Goal: Information Seeking & Learning: Learn about a topic

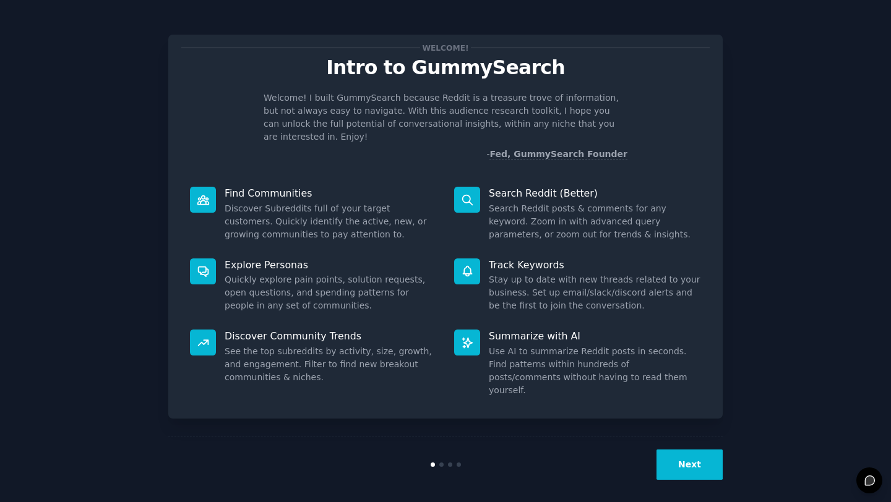
click at [695, 457] on button "Next" at bounding box center [689, 465] width 66 height 30
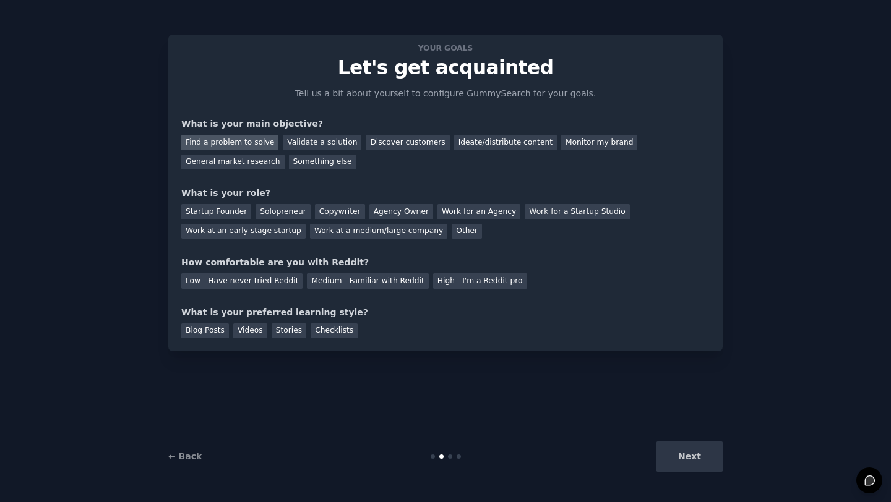
click at [236, 141] on div "Find a problem to solve" at bounding box center [229, 142] width 97 height 15
click at [325, 145] on div "Validate a solution" at bounding box center [322, 142] width 79 height 15
click at [270, 216] on div "Solopreneur" at bounding box center [282, 211] width 54 height 15
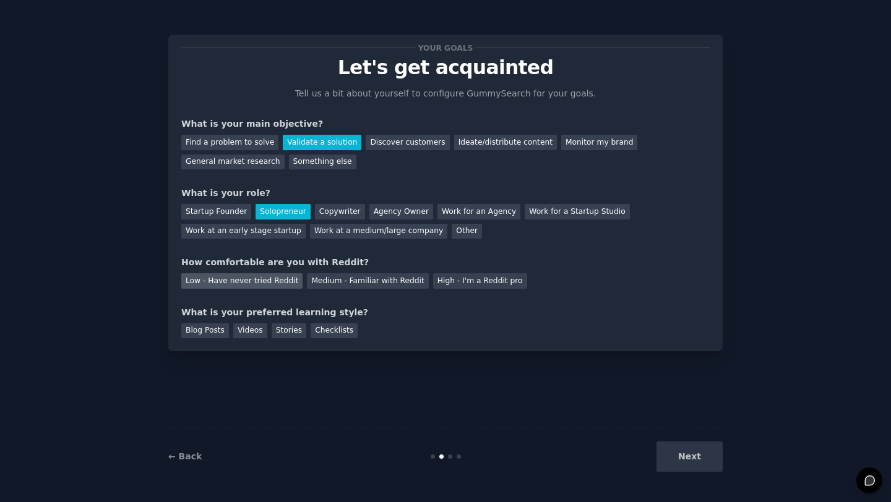
click at [235, 283] on div "Low - Have never tried Reddit" at bounding box center [241, 280] width 121 height 15
click at [208, 330] on div "Blog Posts" at bounding box center [205, 331] width 48 height 15
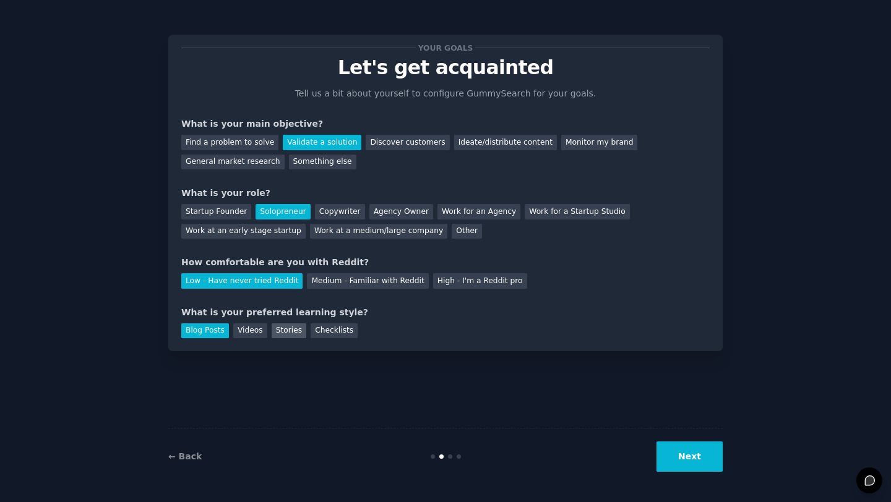
click at [279, 333] on div "Stories" at bounding box center [289, 331] width 35 height 15
click at [677, 442] on button "Next" at bounding box center [689, 457] width 66 height 30
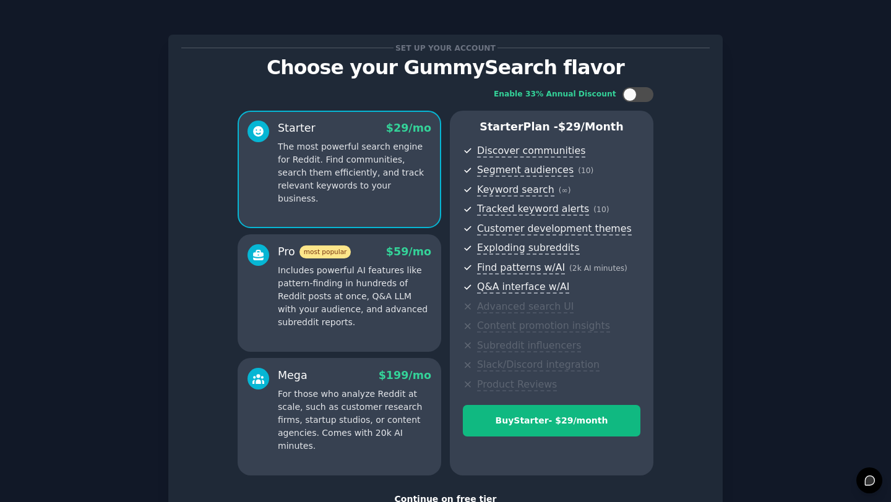
scroll to position [91, 0]
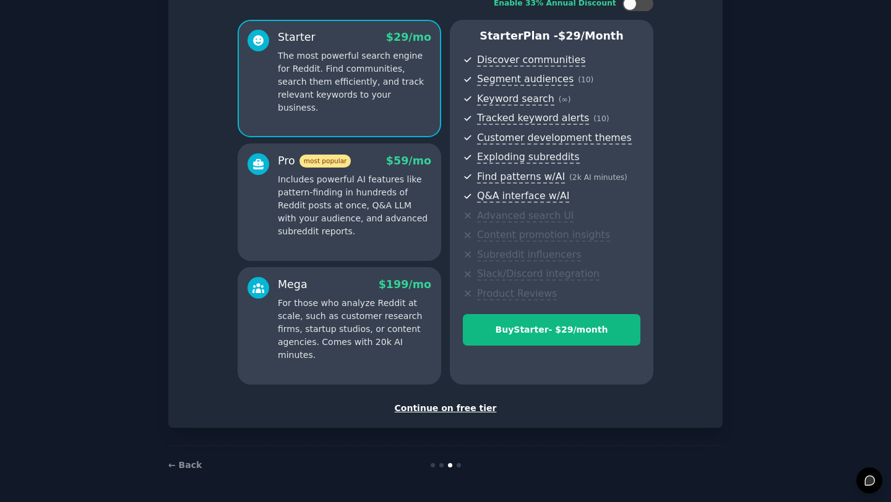
click at [444, 408] on div "Continue on free tier" at bounding box center [445, 408] width 528 height 13
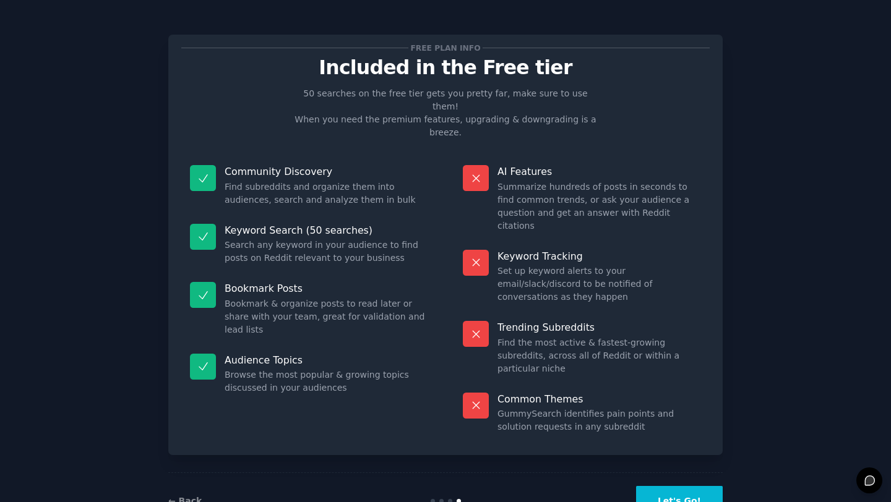
click at [666, 486] on button "Let's Go!" at bounding box center [679, 501] width 87 height 30
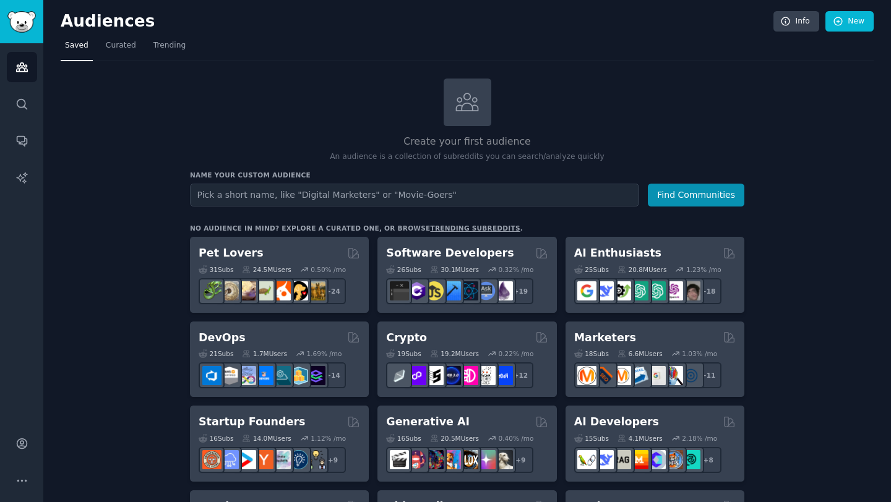
click at [328, 192] on input "text" at bounding box center [414, 195] width 449 height 23
click at [328, 190] on input "text" at bounding box center [414, 195] width 449 height 23
type input "s"
type input "Synthesising UX research."
click at [648, 184] on button "Find Communities" at bounding box center [696, 195] width 96 height 23
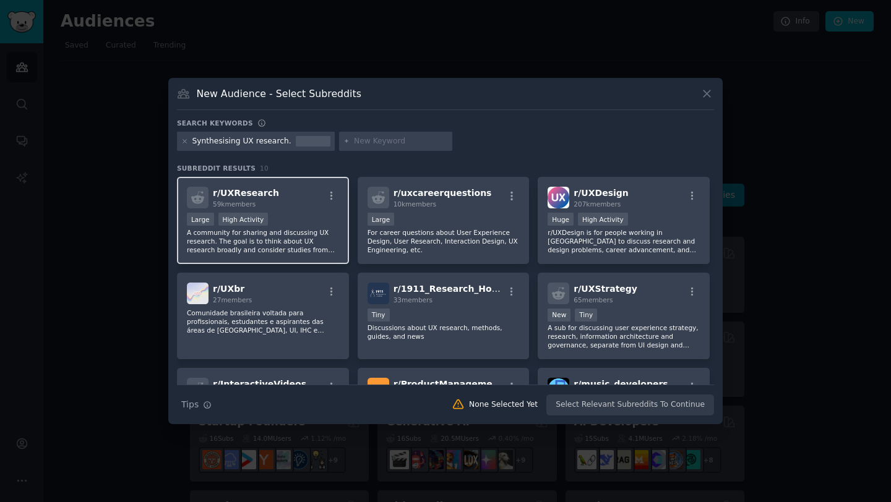
click at [242, 194] on span "r/ UXResearch" at bounding box center [246, 193] width 66 height 10
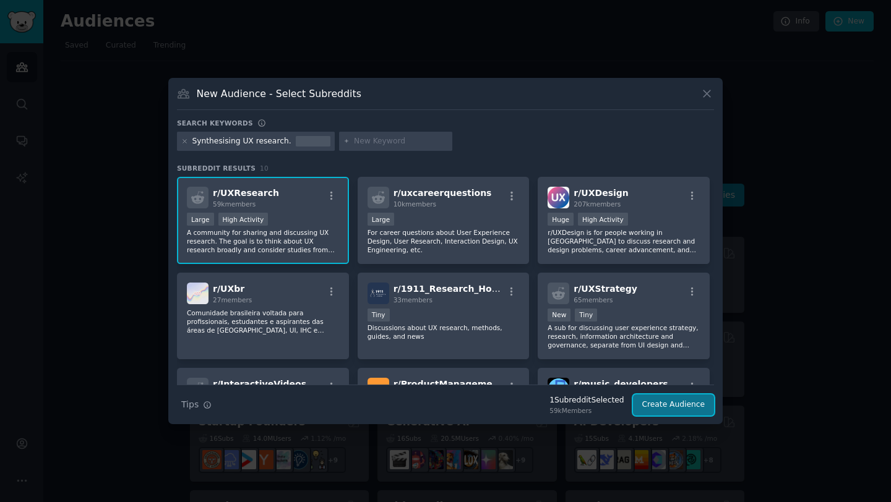
click at [664, 408] on button "Create Audience" at bounding box center [674, 405] width 82 height 21
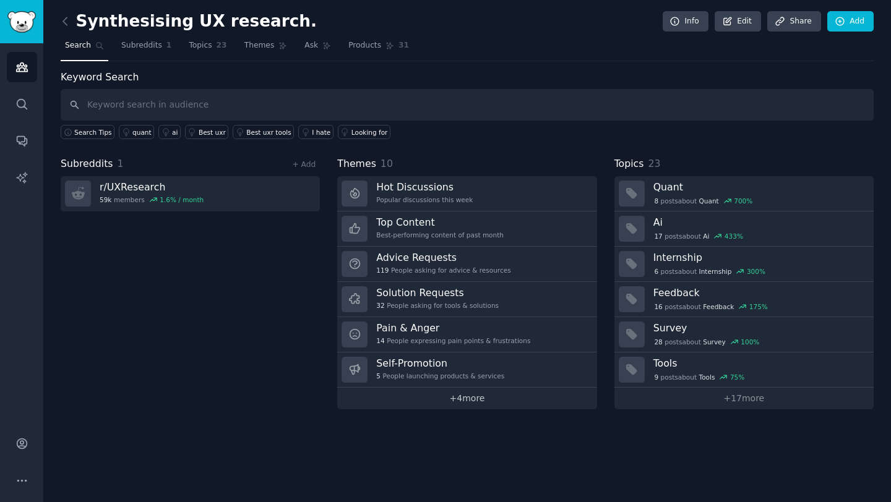
click at [474, 393] on link "+ 4 more" at bounding box center [466, 399] width 259 height 22
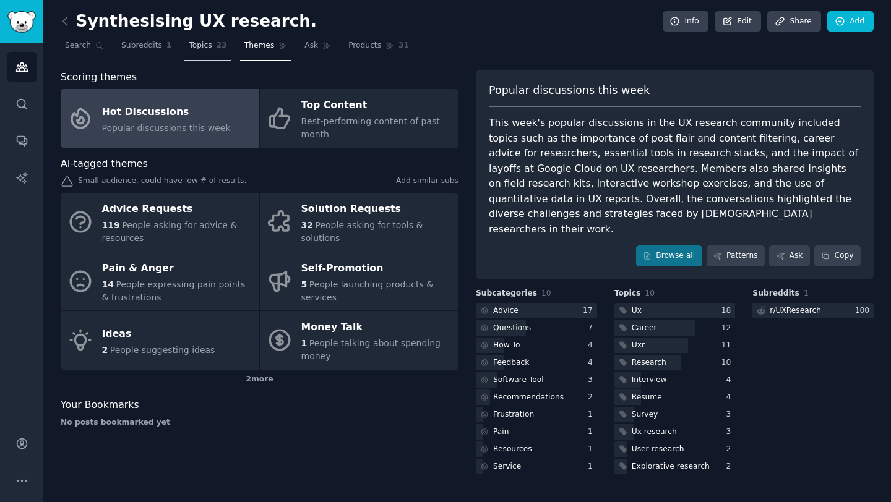
click at [197, 48] on span "Topics" at bounding box center [200, 45] width 23 height 11
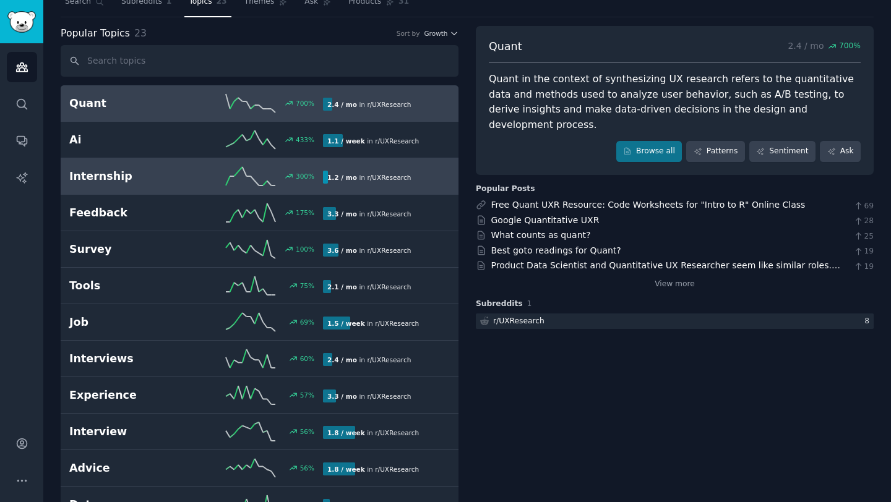
scroll to position [45, 0]
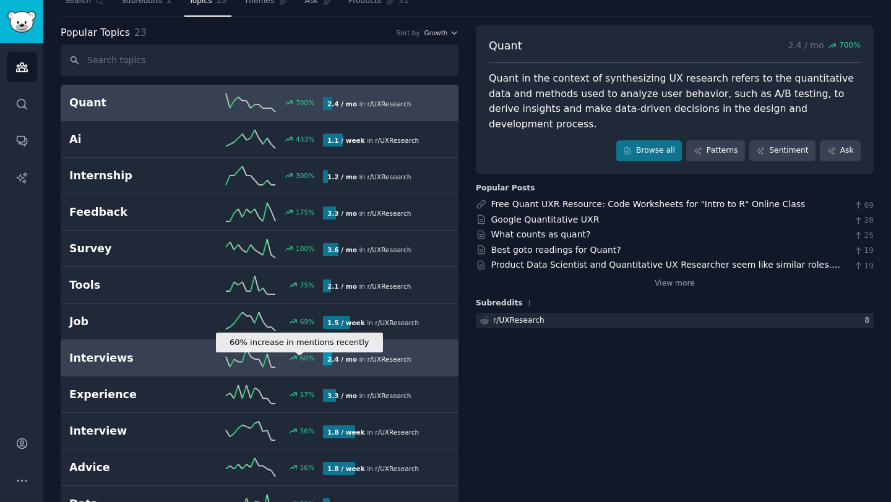
click at [301, 359] on div "60 %" at bounding box center [307, 358] width 14 height 9
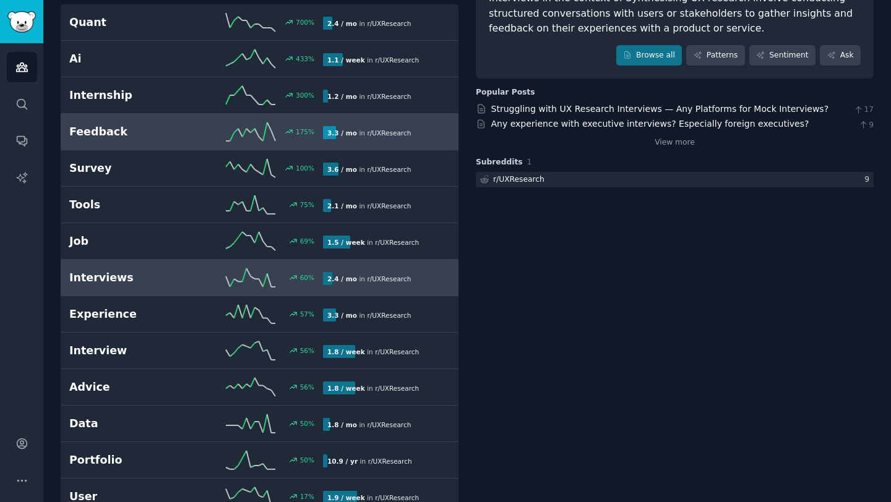
scroll to position [126, 0]
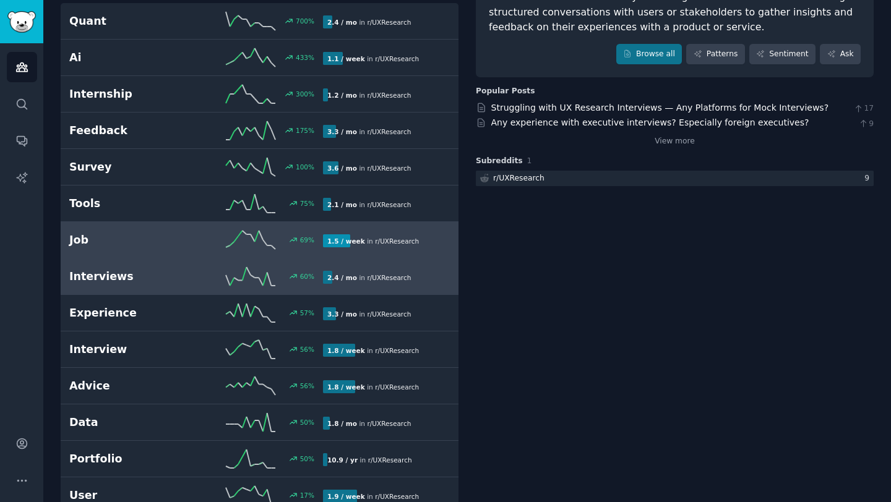
click at [143, 239] on h2 "Job" at bounding box center [132, 240] width 127 height 15
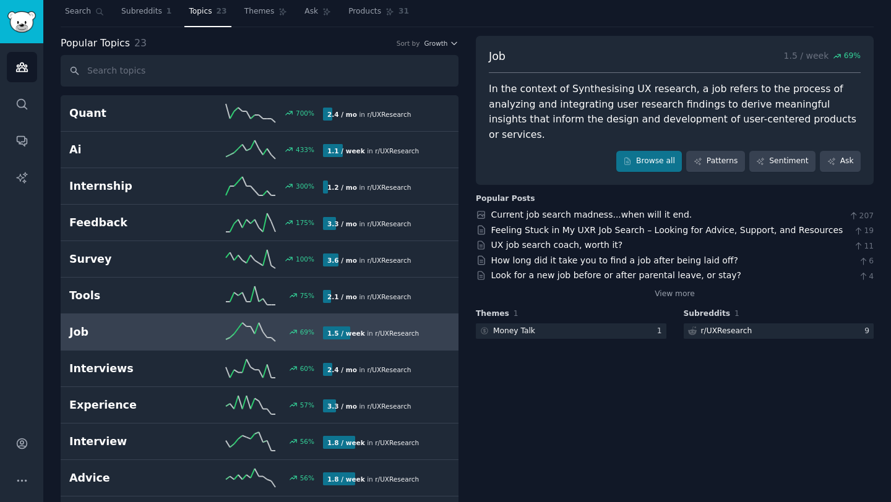
scroll to position [32, 0]
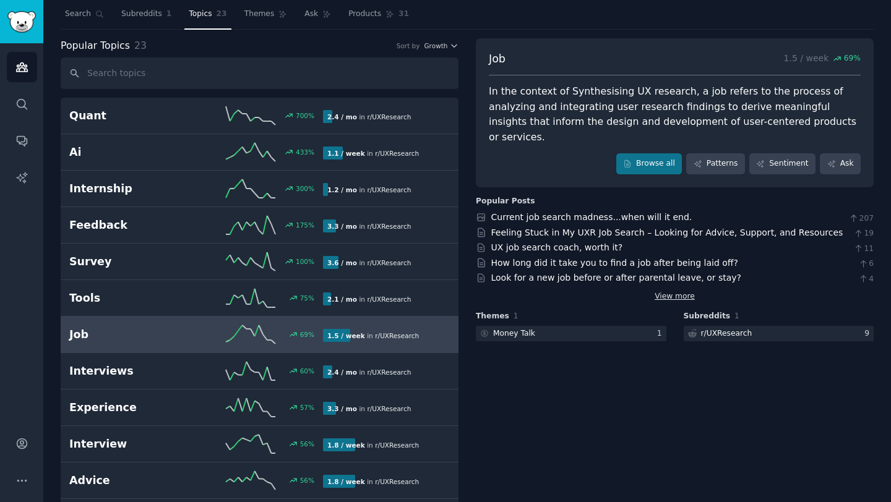
click at [679, 291] on link "View more" at bounding box center [674, 296] width 40 height 11
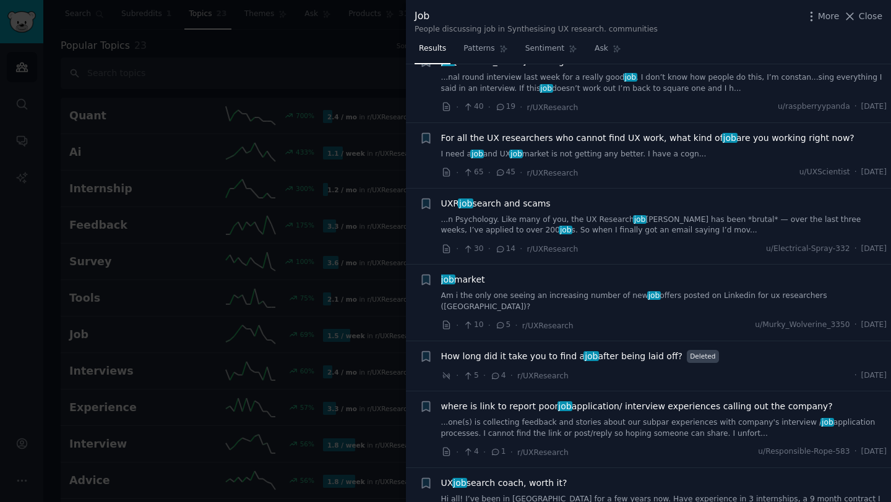
scroll to position [38, 0]
click at [865, 17] on span "Close" at bounding box center [871, 16] width 24 height 13
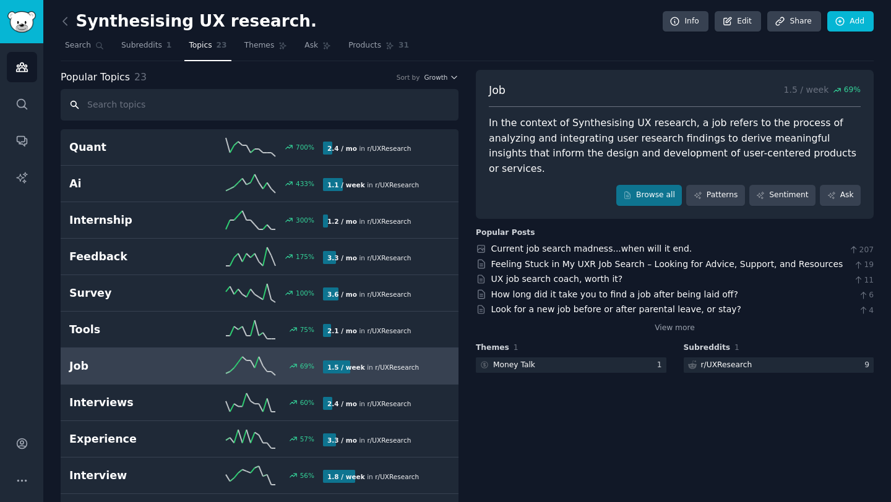
click at [198, 102] on input "text" at bounding box center [260, 105] width 398 height 32
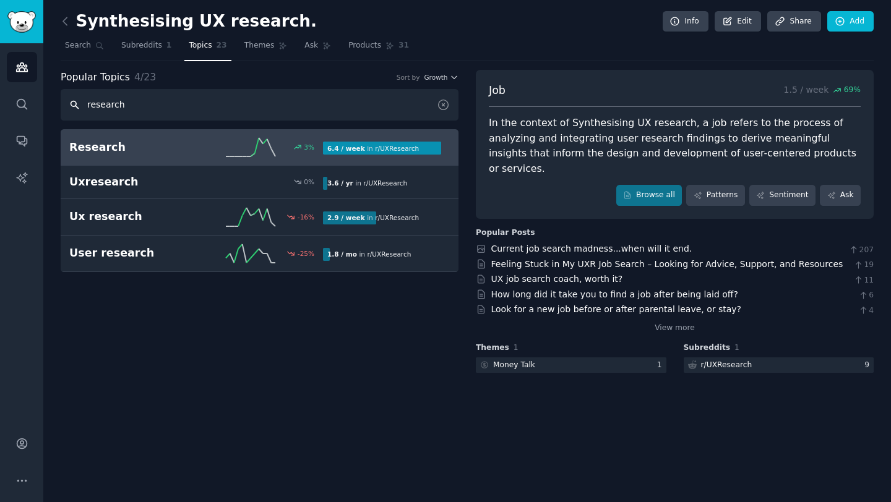
type input "research"
click at [133, 144] on h2 "Research" at bounding box center [132, 147] width 127 height 15
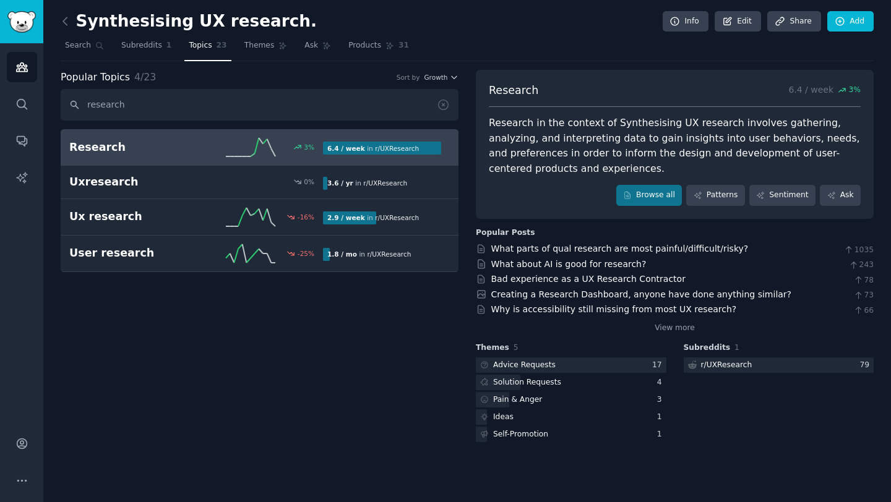
drag, startPoint x: 873, startPoint y: 251, endPoint x: 840, endPoint y: 252, distance: 33.4
click at [840, 252] on div "Synthesising UX research. Info Edit Share Add Search Subreddits 1 Topics 23 The…" at bounding box center [466, 251] width 847 height 502
click at [667, 328] on link "View more" at bounding box center [674, 328] width 40 height 11
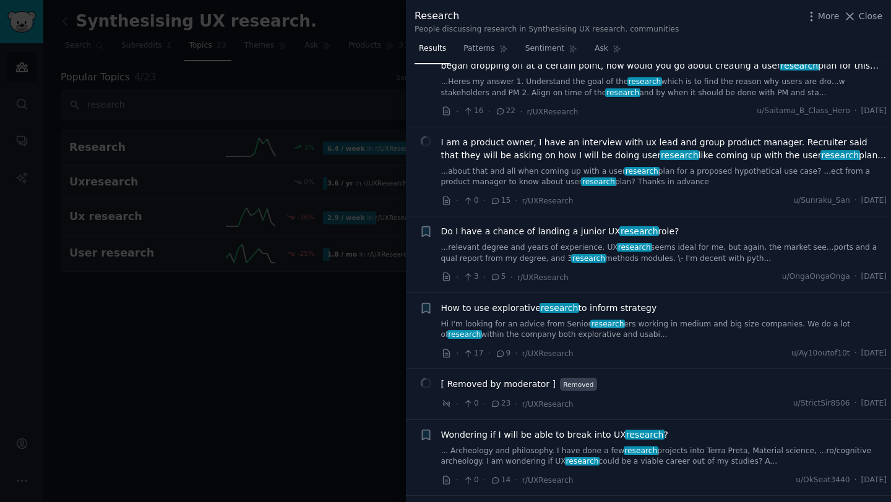
scroll to position [351, 0]
click at [505, 306] on span "How to use explorative research to inform strategy" at bounding box center [549, 308] width 216 height 13
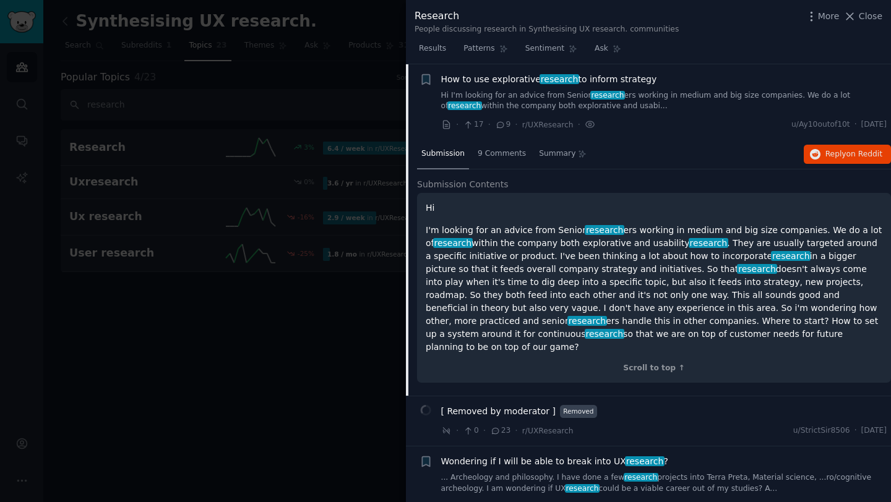
scroll to position [632, 0]
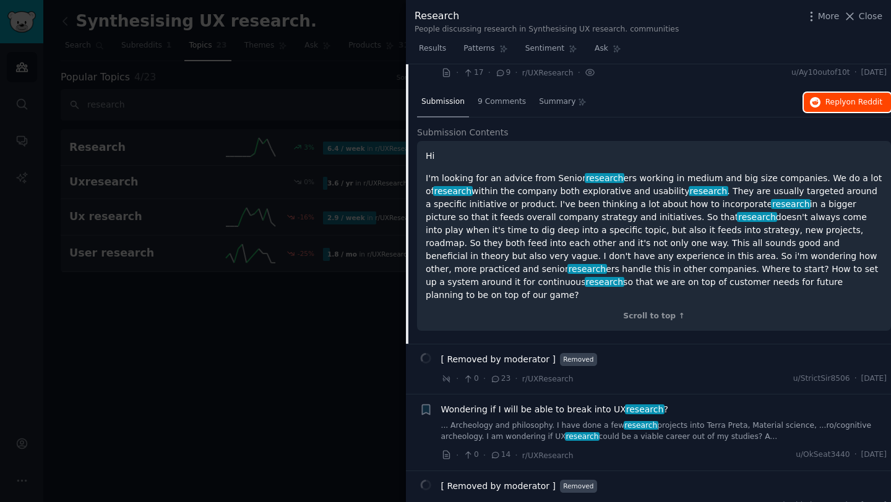
click at [822, 110] on button "Reply on Reddit" at bounding box center [847, 103] width 87 height 20
click at [320, 337] on div at bounding box center [445, 251] width 891 height 502
